Goal: Task Accomplishment & Management: Use online tool/utility

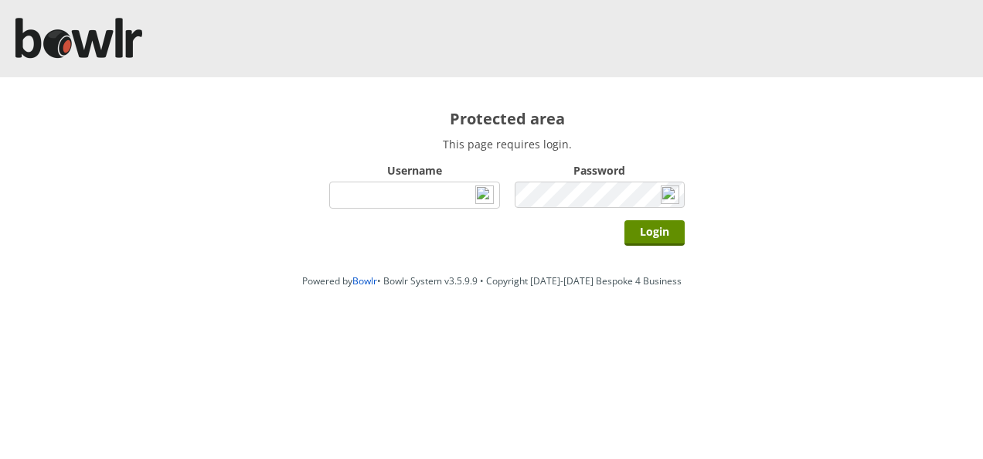
click at [452, 191] on input "Username" at bounding box center [414, 195] width 171 height 27
type input "Director"
click at [625, 220] on input "Login" at bounding box center [655, 233] width 60 height 26
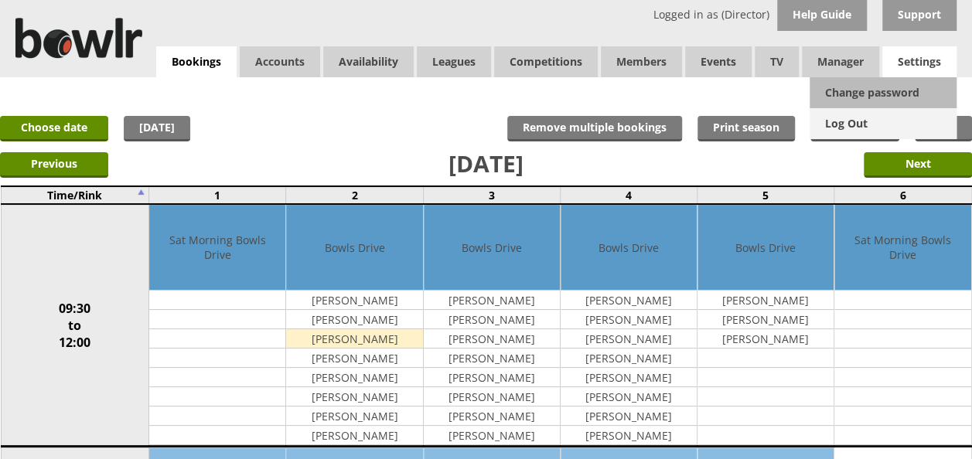
click at [848, 124] on link "Log Out" at bounding box center [882, 123] width 147 height 31
